Goal: Task Accomplishment & Management: Manage account settings

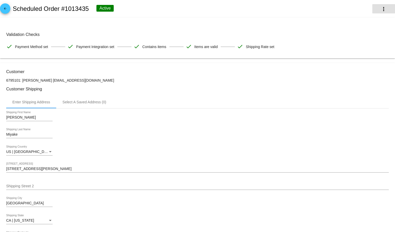
click at [378, 12] on button "more_vert" at bounding box center [383, 8] width 23 height 9
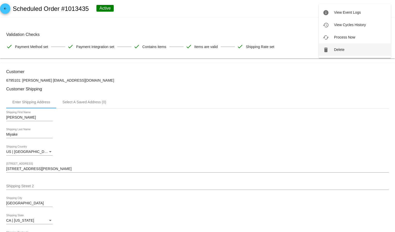
click at [358, 47] on button "delete Delete" at bounding box center [355, 49] width 72 height 12
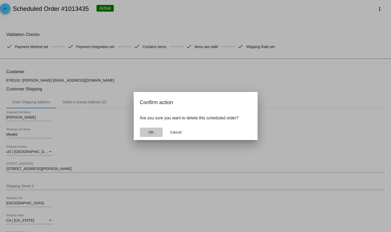
click at [151, 134] on span "OK" at bounding box center [150, 132] width 5 height 4
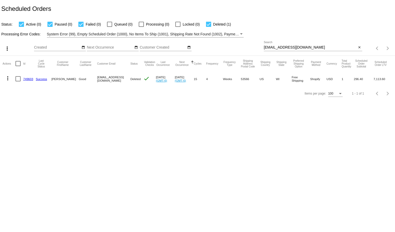
click at [298, 45] on input "keywestsue@ameritech.net" at bounding box center [310, 47] width 93 height 4
paste input "Should you have any further questions or concerns, please do not hesitate to co…"
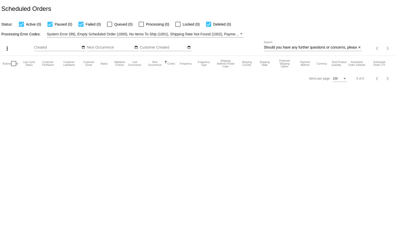
click at [312, 47] on input "Should you have any further questions or concerns, please do not hesitate to co…" at bounding box center [310, 47] width 93 height 4
paste input "[EMAIL_ADDRESS][DOMAIN_NAME]"
type input "[EMAIL_ADDRESS][DOMAIN_NAME]"
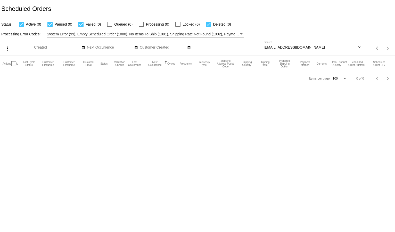
click at [311, 36] on div "Processing Error Codes: System Error (99), Empty Scheduled Order (1000), No Ite…" at bounding box center [197, 32] width 395 height 10
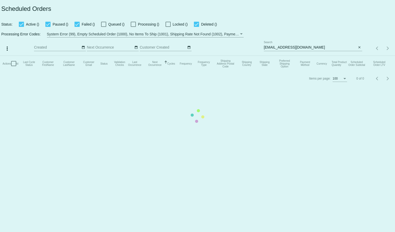
click at [282, 56] on mat-table "Actions Id Last Cycle Status Customer FirstName Customer LastName Customer Emai…" at bounding box center [197, 63] width 395 height 15
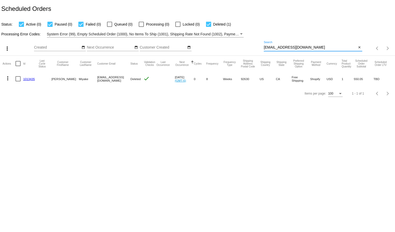
click at [282, 45] on input "[EMAIL_ADDRESS][DOMAIN_NAME]" at bounding box center [310, 47] width 93 height 4
paste input "[PERSON_NAME][EMAIL_ADDRESS][PERSON_NAME]"
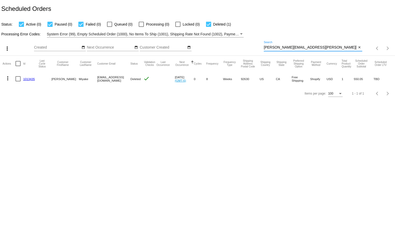
type input "[PERSON_NAME][EMAIL_ADDRESS][PERSON_NAME][DOMAIN_NAME]"
click at [305, 31] on div "Processing Error Codes: System Error (99), Empty Scheduled Order (1000), No Ite…" at bounding box center [197, 32] width 395 height 10
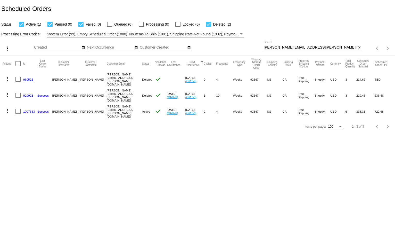
click at [7, 108] on mat-icon "more_vert" at bounding box center [8, 111] width 6 height 6
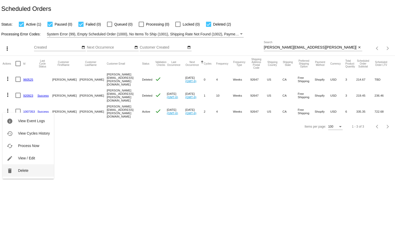
click at [16, 168] on button "delete Delete" at bounding box center [28, 170] width 51 height 12
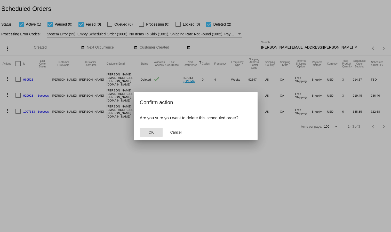
click at [142, 131] on button "OK" at bounding box center [151, 131] width 23 height 9
